Goal: Information Seeking & Learning: Find specific page/section

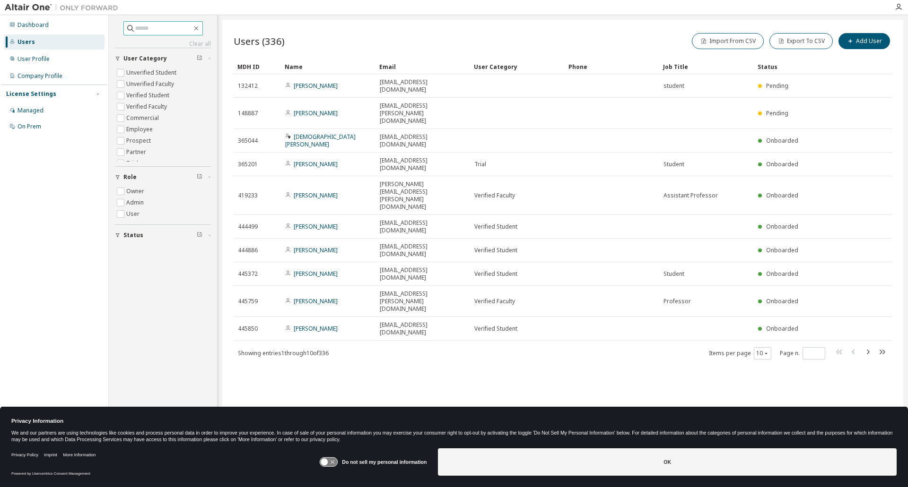
click at [149, 28] on input "text" at bounding box center [163, 28] width 57 height 9
paste input "********"
type input "********"
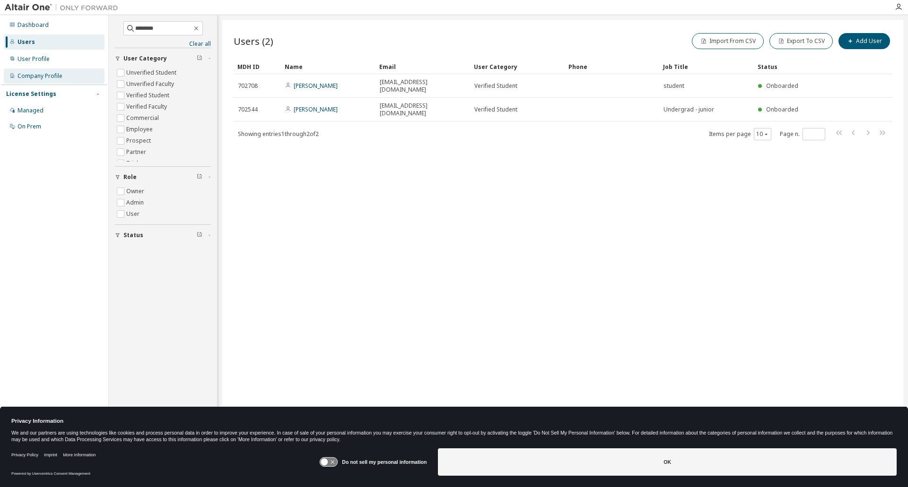
click at [37, 74] on div "Company Profile" at bounding box center [39, 76] width 45 height 8
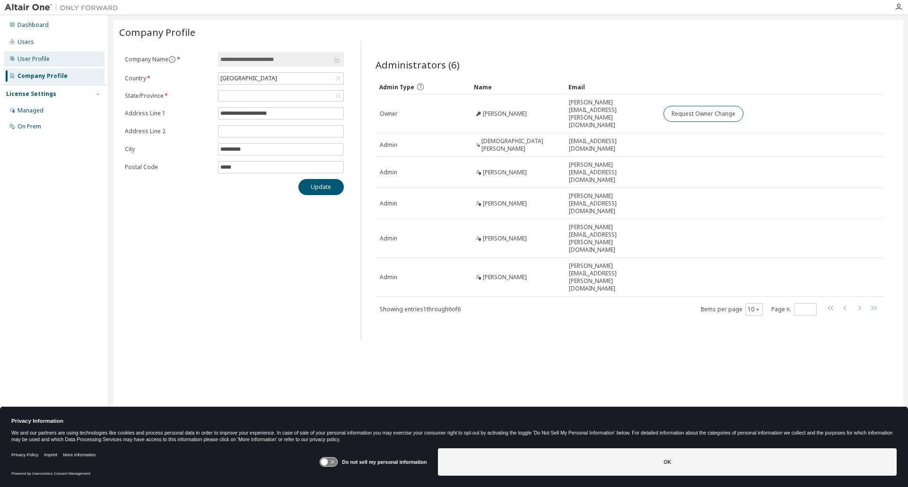
click at [23, 58] on div "User Profile" at bounding box center [33, 59] width 32 height 8
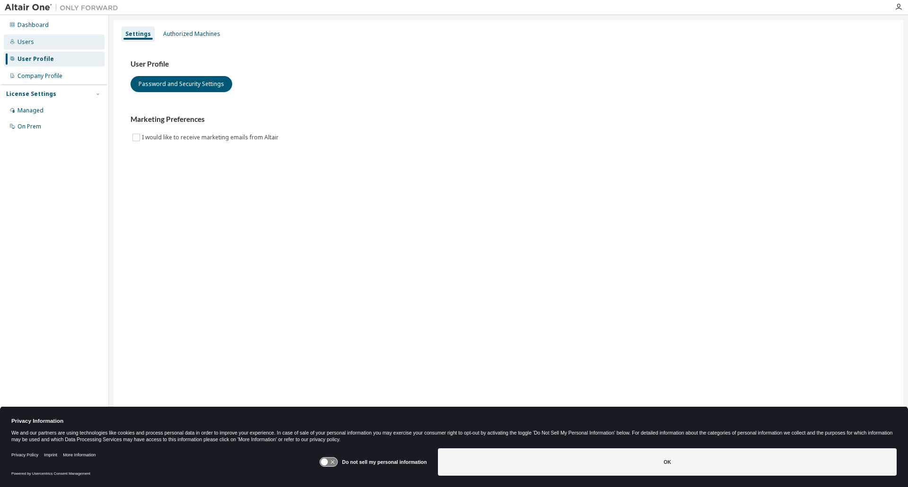
click at [31, 46] on div "Users" at bounding box center [54, 42] width 101 height 15
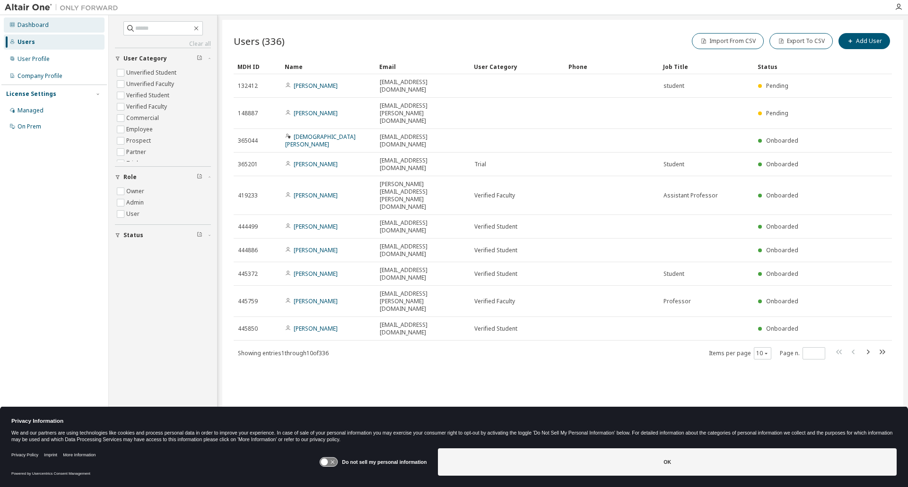
click at [38, 24] on div "Dashboard" at bounding box center [32, 25] width 31 height 8
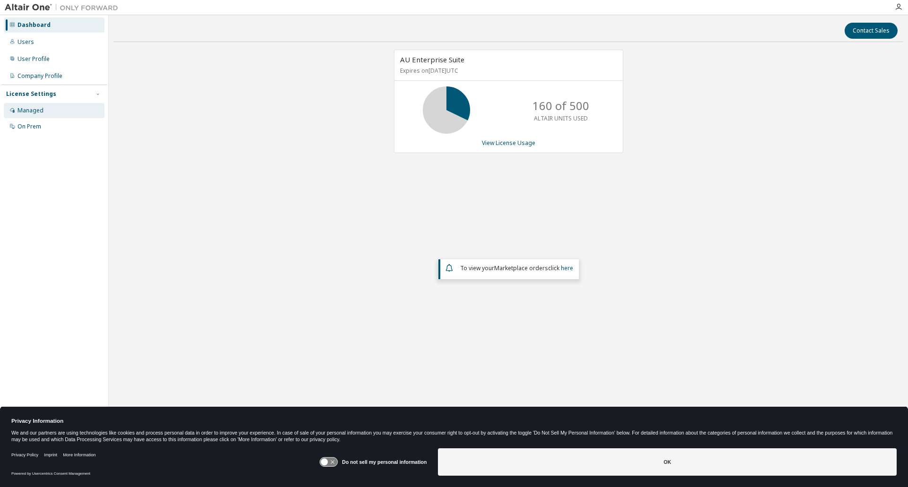
click at [35, 113] on div "Managed" at bounding box center [30, 111] width 26 height 8
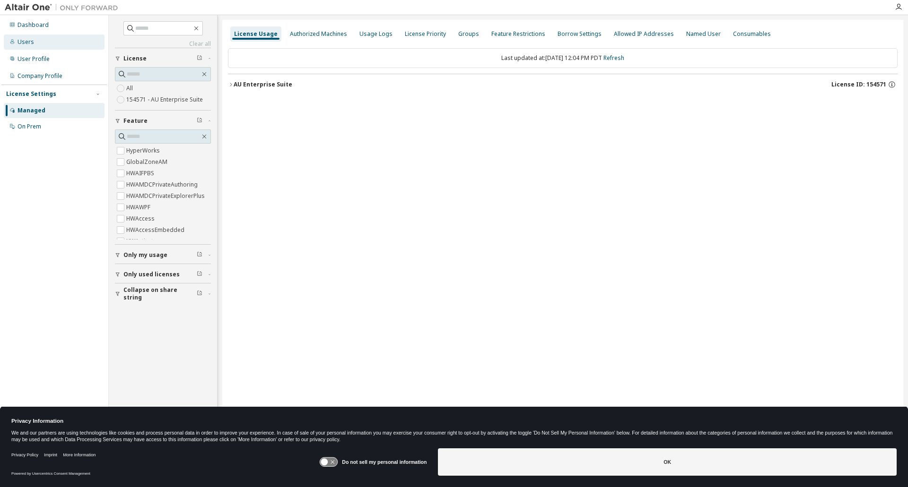
click at [46, 43] on div "Users" at bounding box center [54, 42] width 101 height 15
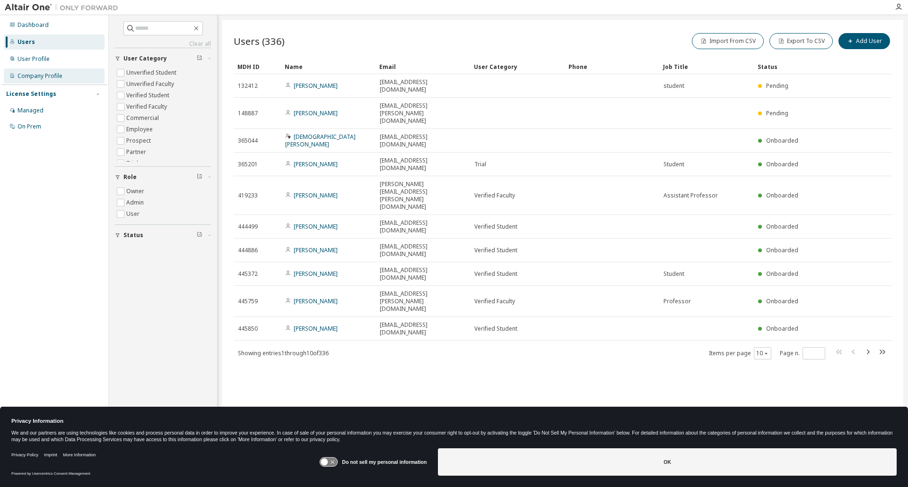
click at [42, 76] on div "Company Profile" at bounding box center [39, 76] width 45 height 8
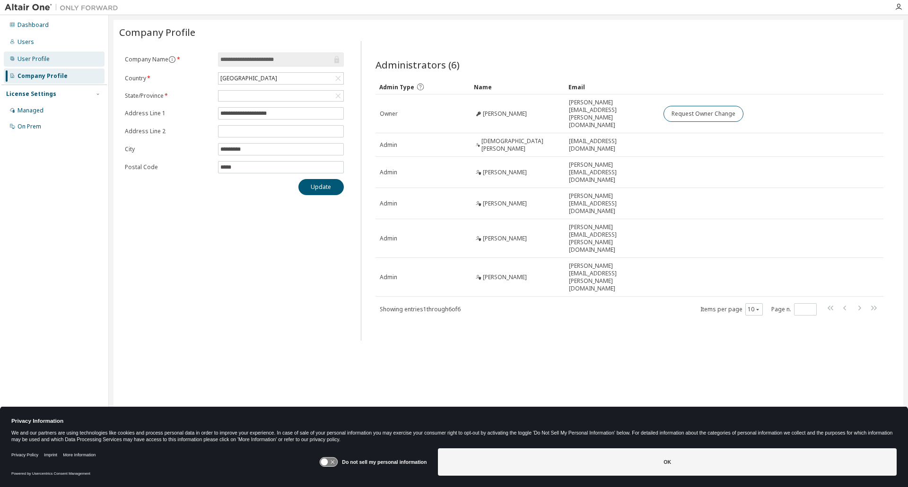
click at [42, 55] on div "User Profile" at bounding box center [33, 59] width 32 height 8
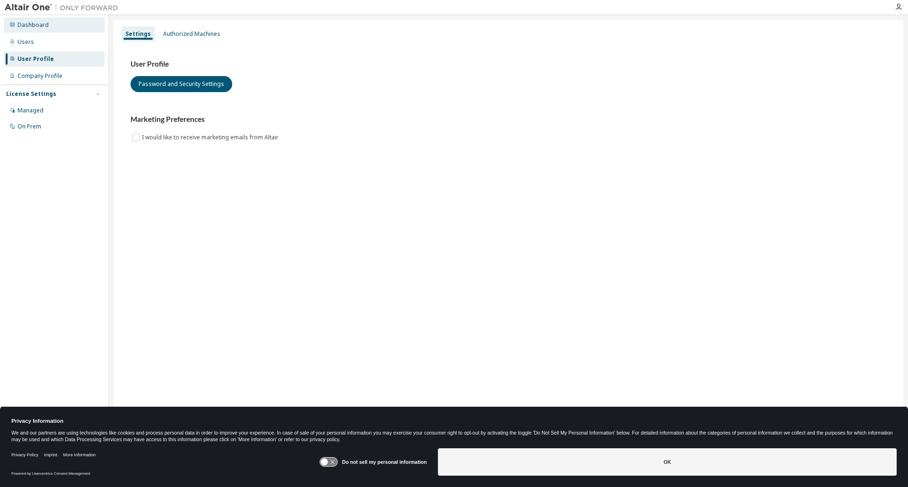
click at [32, 26] on div "Dashboard" at bounding box center [32, 25] width 31 height 8
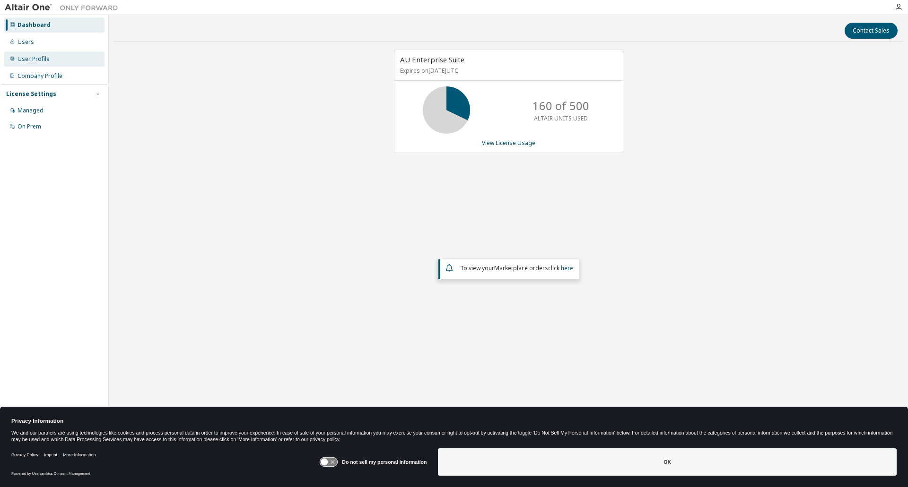
click at [36, 61] on div "User Profile" at bounding box center [33, 59] width 32 height 8
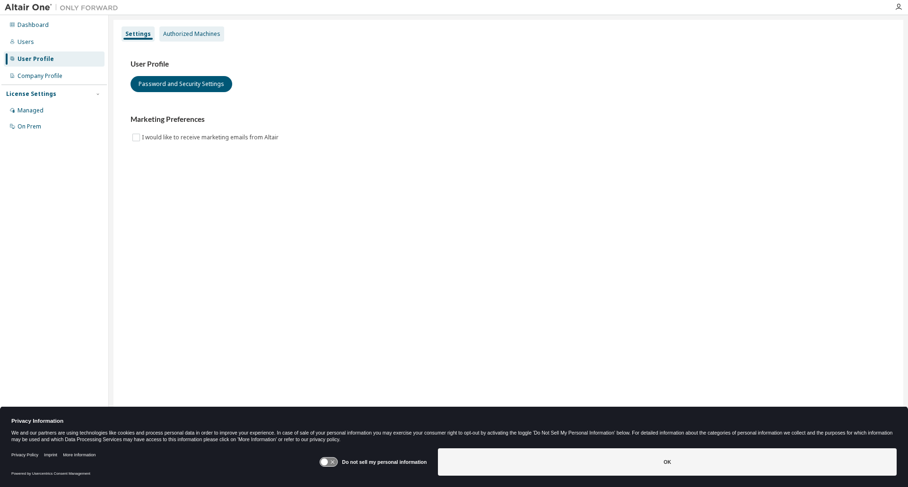
click at [190, 41] on div "Authorized Machines" at bounding box center [191, 33] width 65 height 15
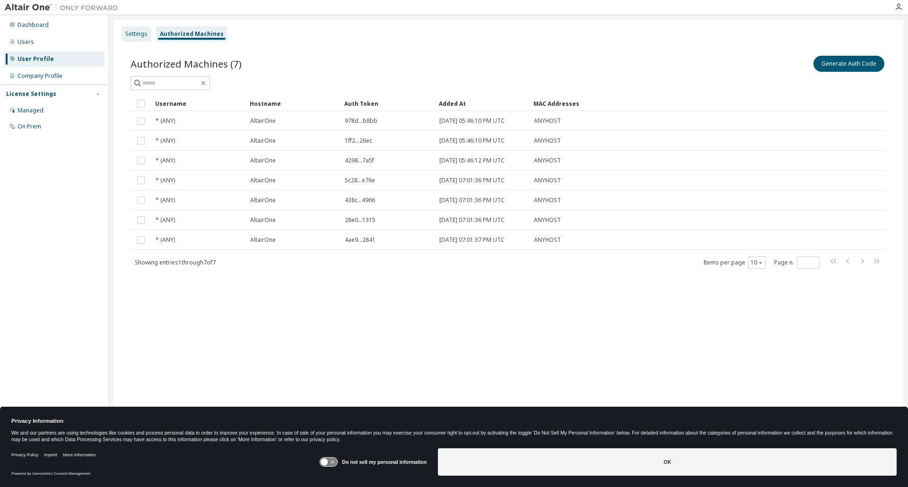
click at [132, 34] on div "Settings" at bounding box center [136, 34] width 22 height 8
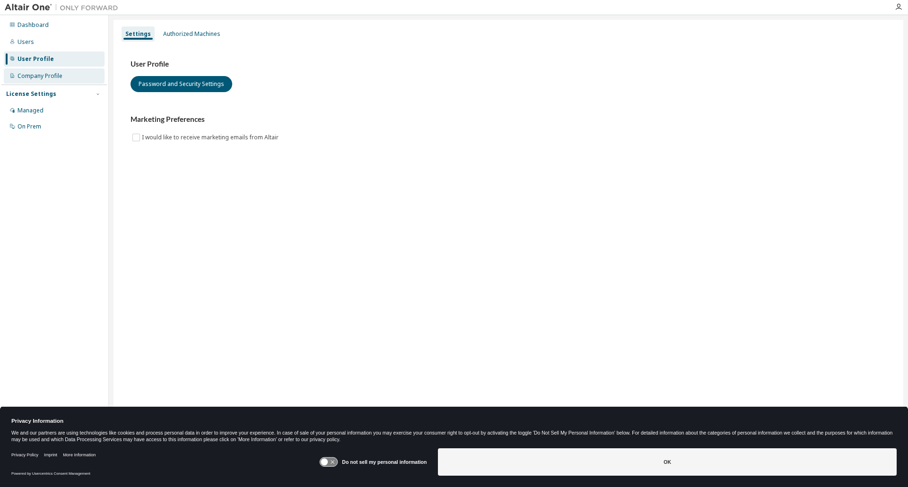
click at [52, 77] on div "Company Profile" at bounding box center [39, 76] width 45 height 8
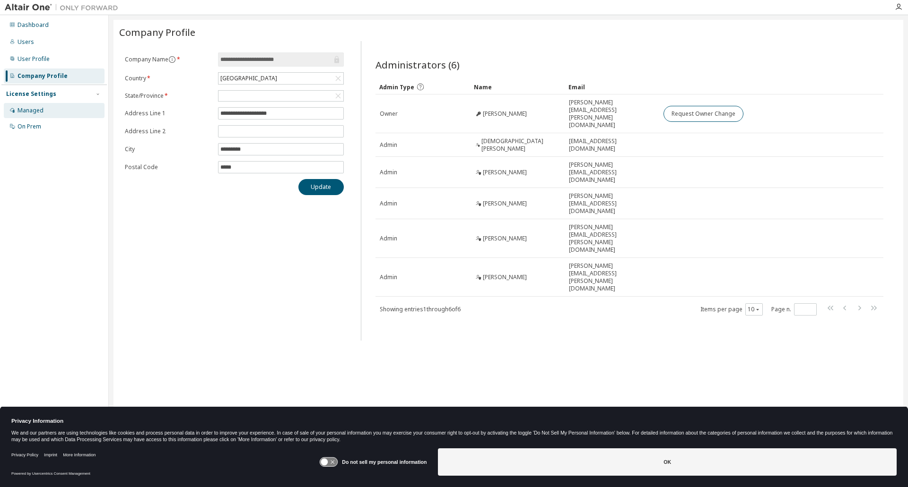
click at [34, 107] on div "Managed" at bounding box center [30, 111] width 26 height 8
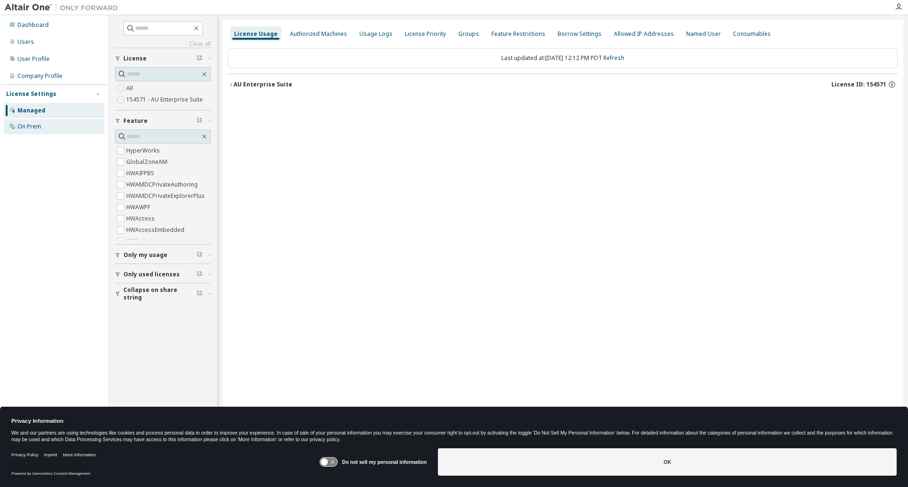
click at [36, 131] on div "On Prem" at bounding box center [54, 126] width 101 height 15
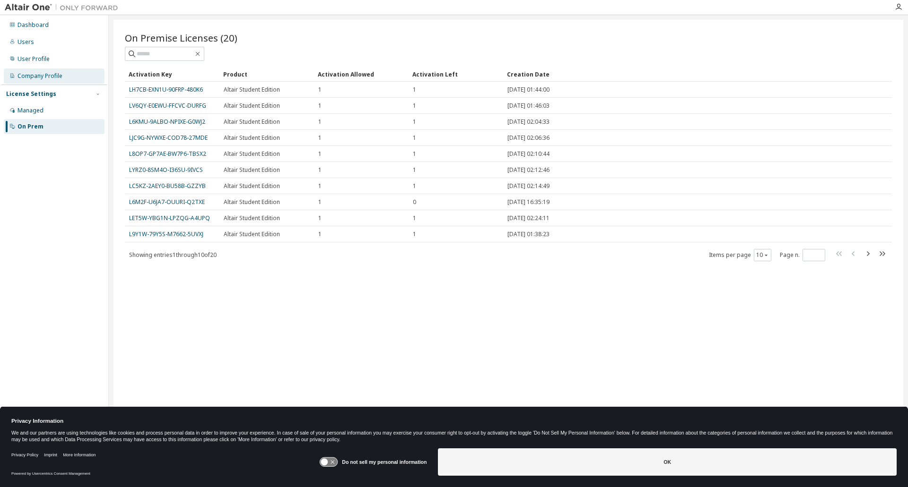
click at [40, 79] on div "Company Profile" at bounding box center [39, 76] width 45 height 8
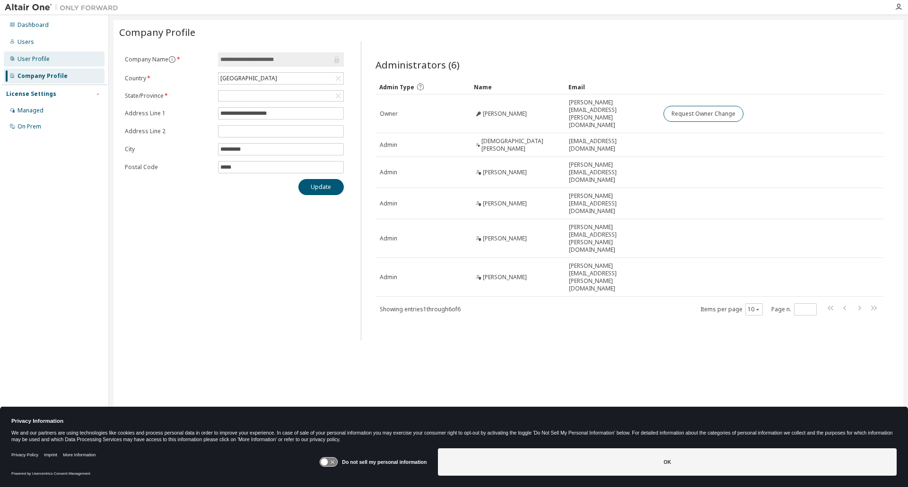
click at [44, 56] on div "User Profile" at bounding box center [33, 59] width 32 height 8
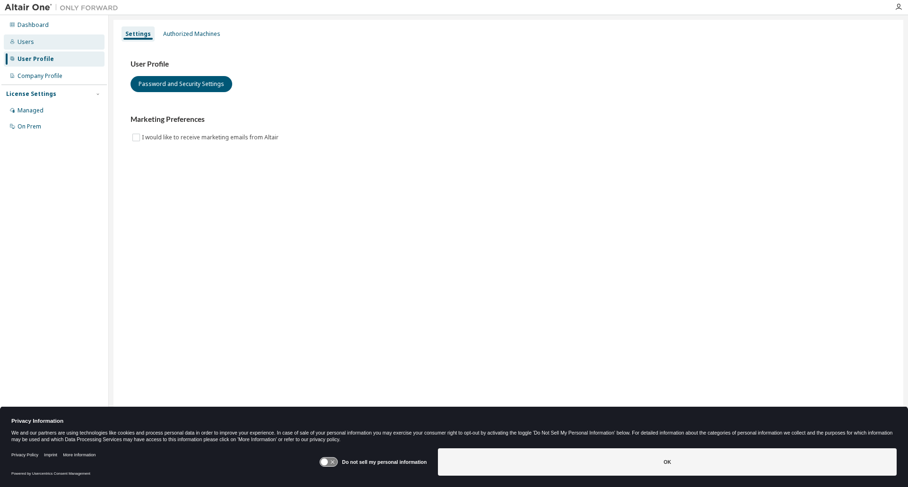
click at [29, 42] on div "Users" at bounding box center [25, 42] width 17 height 8
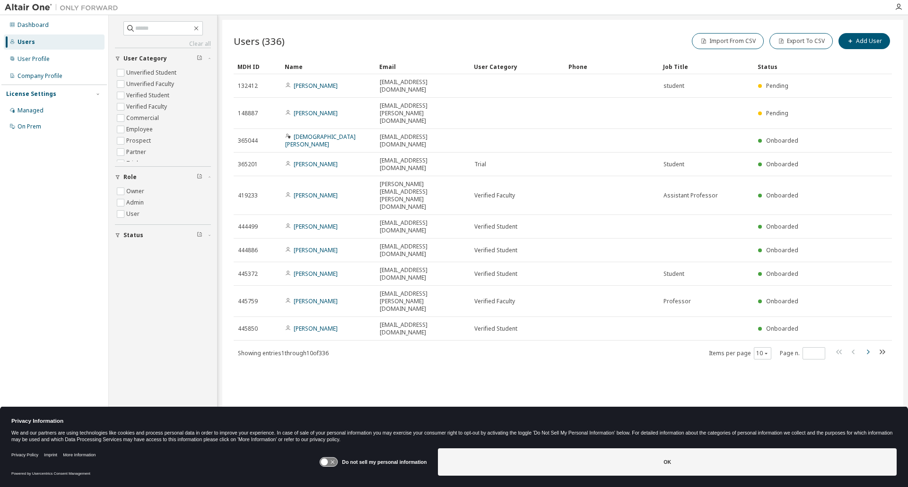
click at [867, 350] on icon "button" at bounding box center [867, 352] width 3 height 5
type input "*"
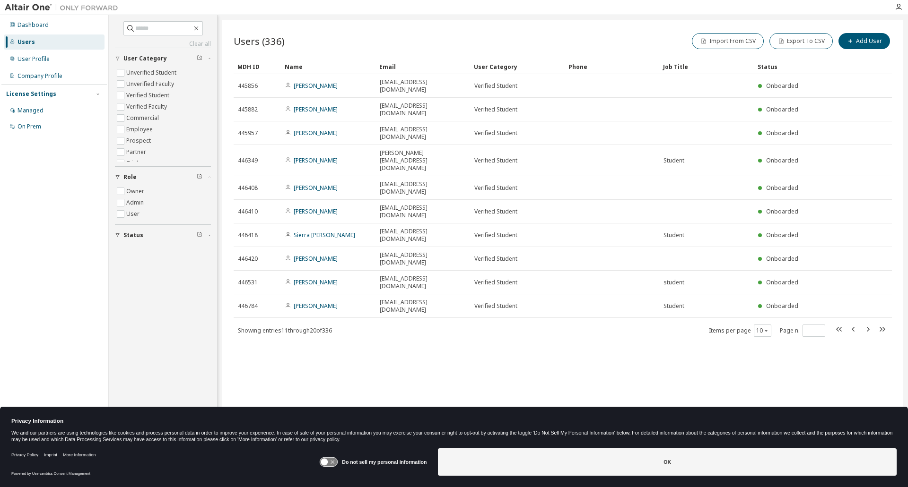
click at [867, 255] on div "Users (336) Import From CSV Export To CSV Add User Clear Load Save Save As Fiel…" at bounding box center [562, 237] width 681 height 435
click at [146, 27] on input "text" at bounding box center [163, 28] width 57 height 9
paste input "********"
type input "********"
type input "*"
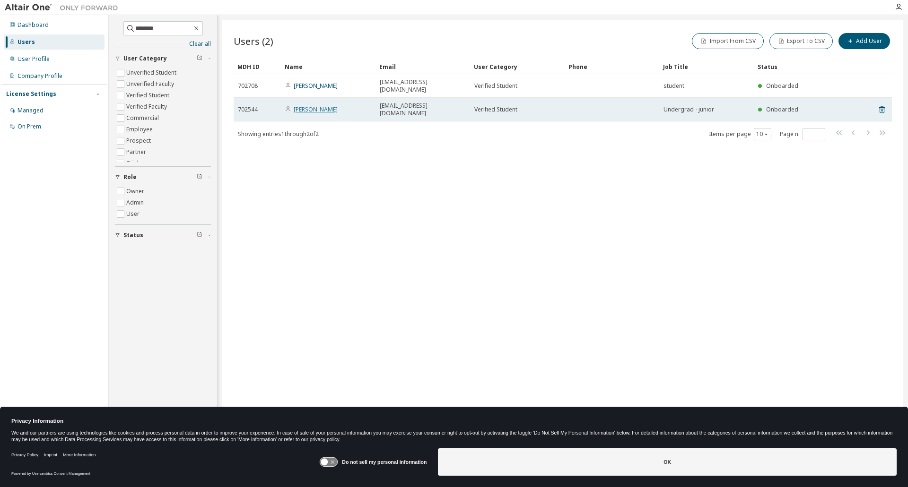
click at [317, 105] on link "Margaret Seymour" at bounding box center [316, 109] width 44 height 8
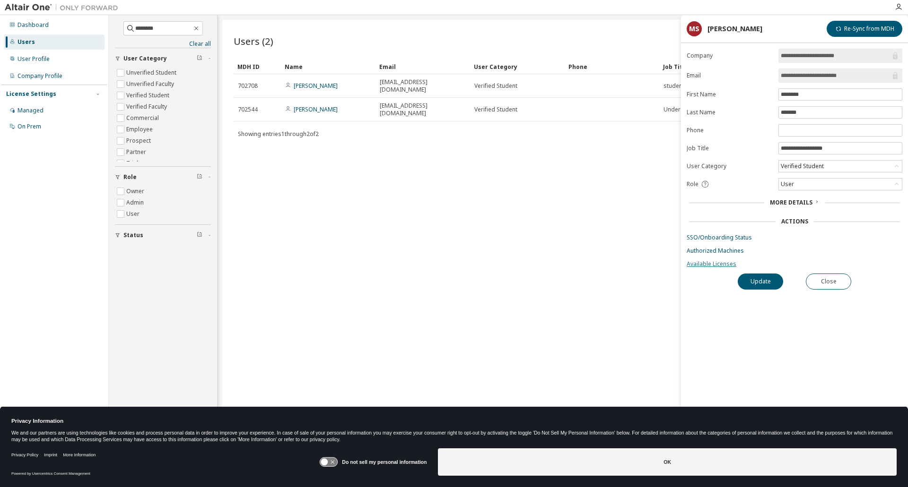
click at [714, 262] on link "Available Licenses" at bounding box center [794, 264] width 216 height 8
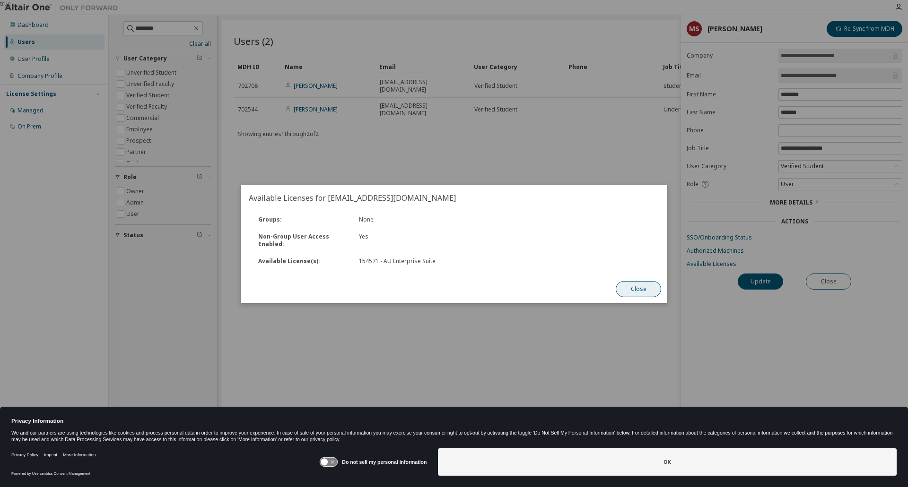
click at [632, 288] on button "Close" at bounding box center [637, 289] width 45 height 16
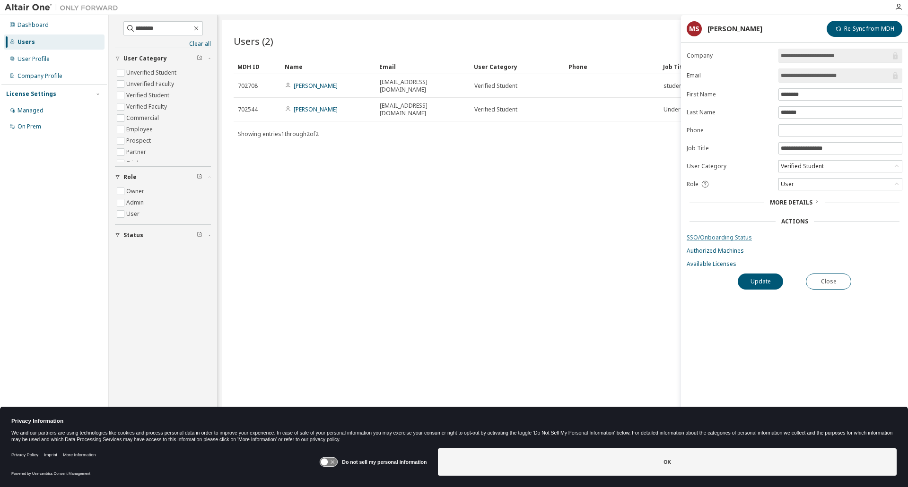
click at [725, 238] on link "SSO/Onboarding Status" at bounding box center [794, 238] width 216 height 8
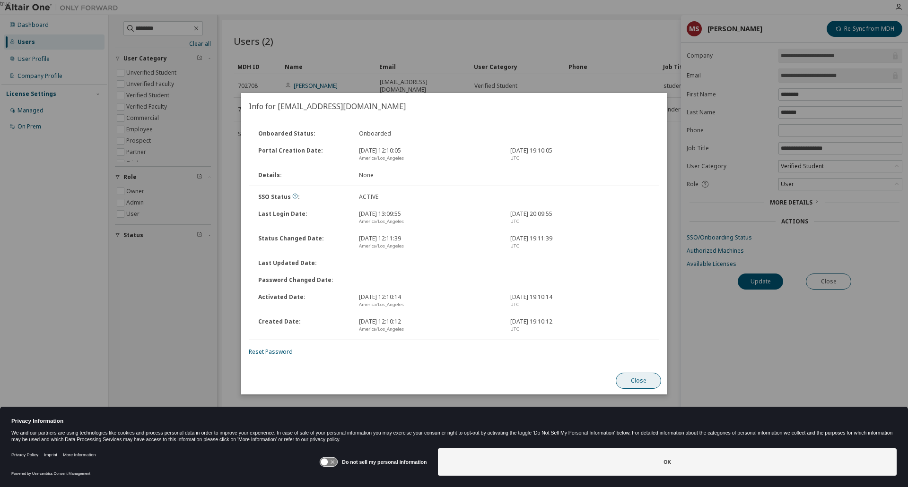
click at [642, 382] on button "Close" at bounding box center [637, 381] width 45 height 16
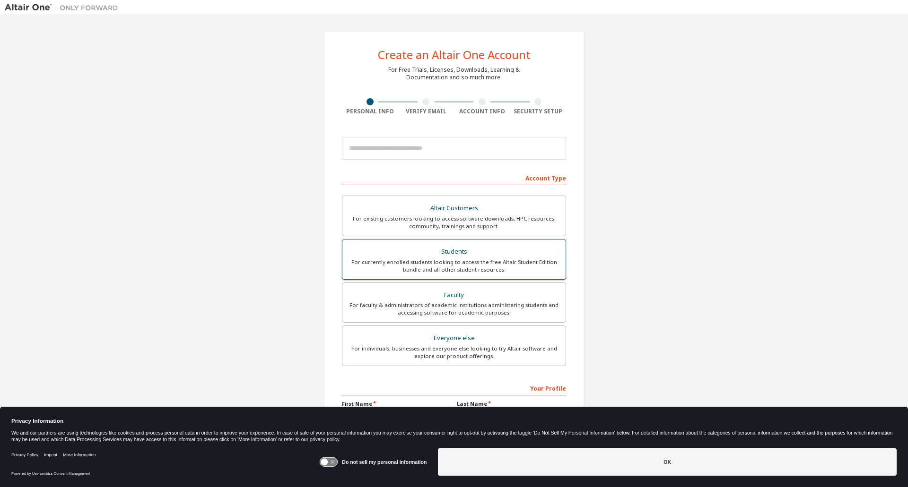
click at [475, 262] on div "For currently enrolled students looking to access the free Altair Student Editi…" at bounding box center [454, 266] width 212 height 15
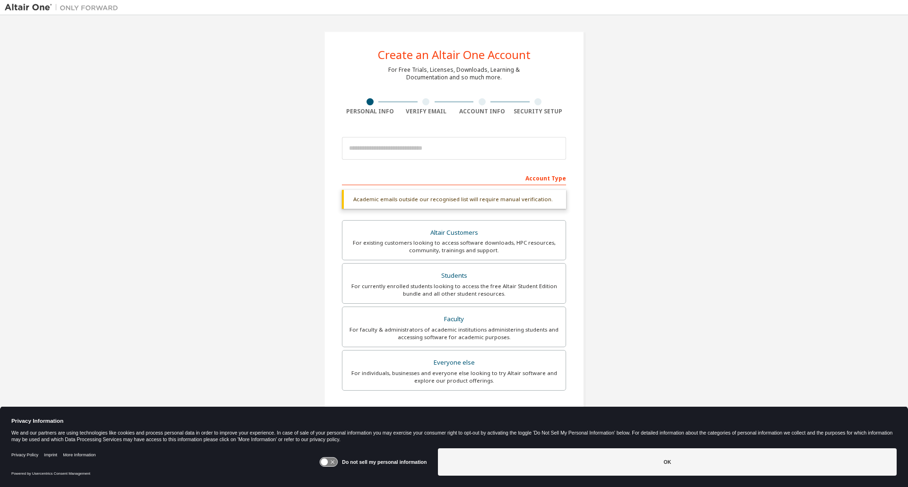
scroll to position [90, 0]
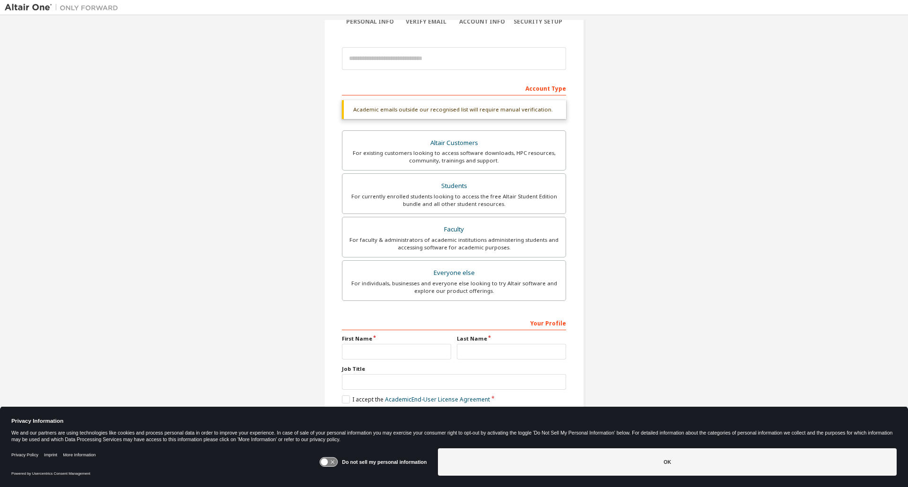
click at [327, 461] on icon at bounding box center [324, 462] width 7 height 7
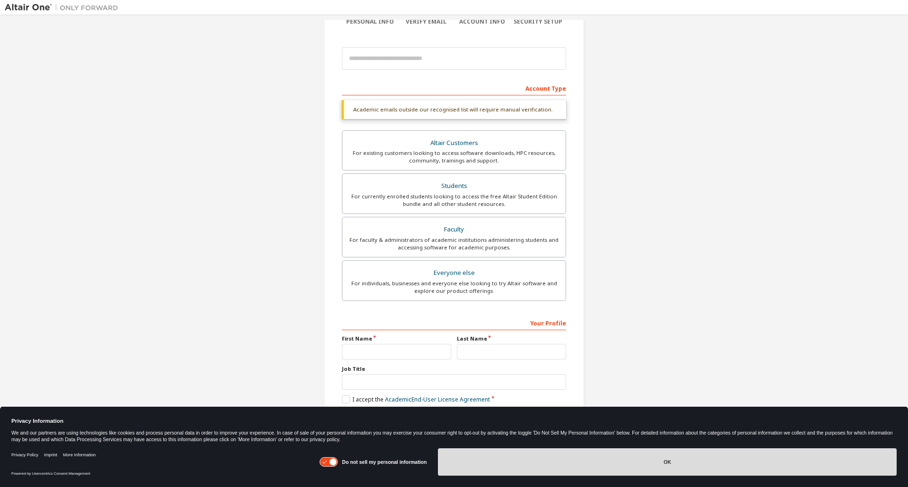
click at [511, 465] on button "OK" at bounding box center [667, 462] width 459 height 27
